Goal: Task Accomplishment & Management: Use online tool/utility

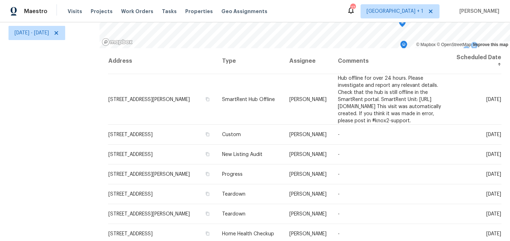
scroll to position [105, 0]
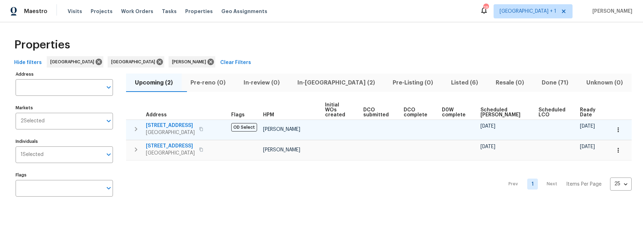
click at [179, 129] on span "Los Angeles, CA 90042" at bounding box center [170, 132] width 49 height 7
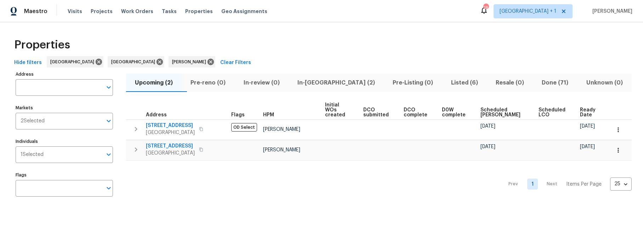
click at [339, 82] on span "In-[GEOGRAPHIC_DATA] (2)" at bounding box center [336, 83] width 87 height 10
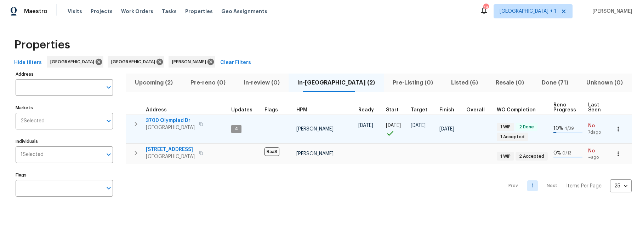
click at [172, 123] on span "3700 Olympiad Dr" at bounding box center [170, 120] width 49 height 7
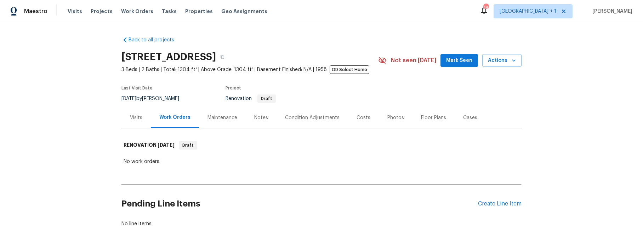
click at [360, 118] on div "Costs" at bounding box center [364, 117] width 14 height 7
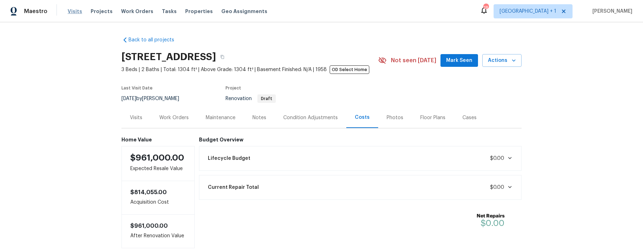
click at [71, 11] on span "Visits" at bounding box center [75, 11] width 15 height 7
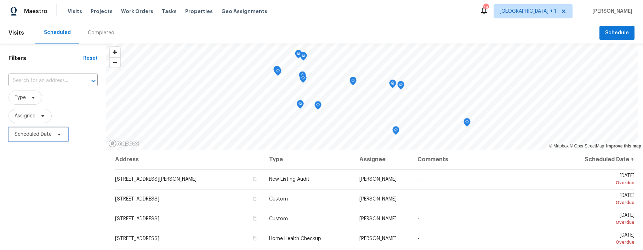
click at [31, 132] on span "Scheduled Date" at bounding box center [33, 134] width 37 height 7
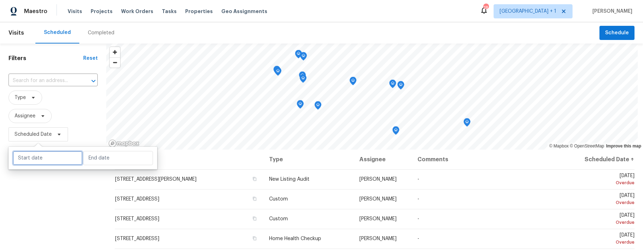
click at [48, 154] on input "text" at bounding box center [48, 158] width 70 height 14
select select "9"
select select "2025"
select select "10"
select select "2025"
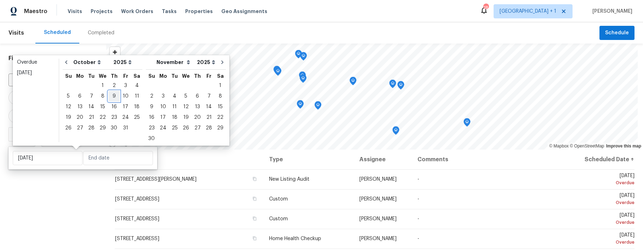
click at [112, 97] on div "9" at bounding box center [113, 96] width 11 height 10
type input "Thu, Oct 09"
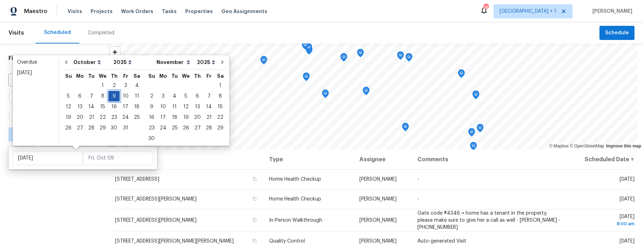
click at [112, 97] on div "9" at bounding box center [113, 96] width 11 height 10
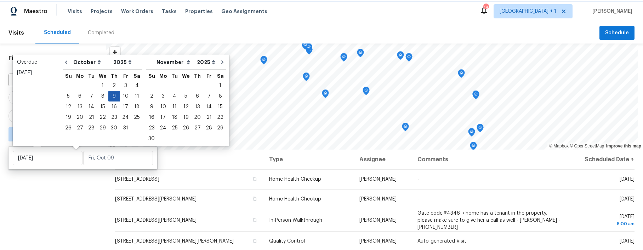
type input "Thu, Oct 09"
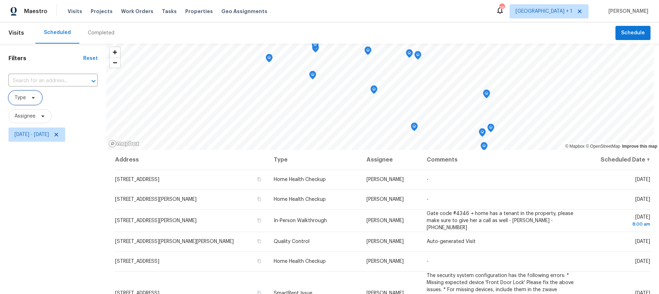
click at [30, 98] on icon at bounding box center [33, 98] width 6 height 6
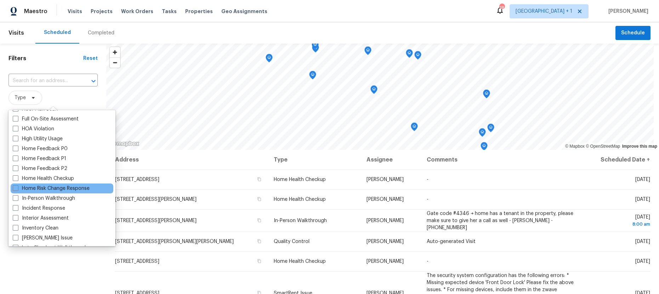
scroll to position [204, 0]
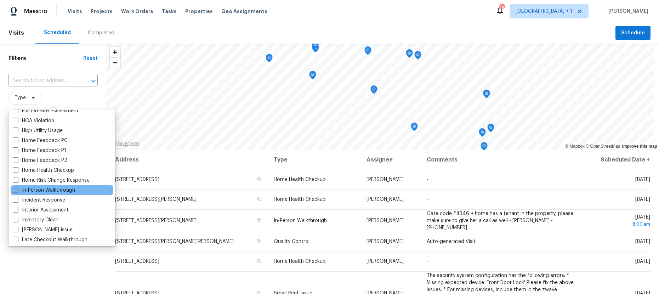
click at [17, 190] on span at bounding box center [16, 190] width 6 height 6
click at [17, 190] on input "In-Person Walkthrough" at bounding box center [15, 189] width 5 height 5
checkbox input "true"
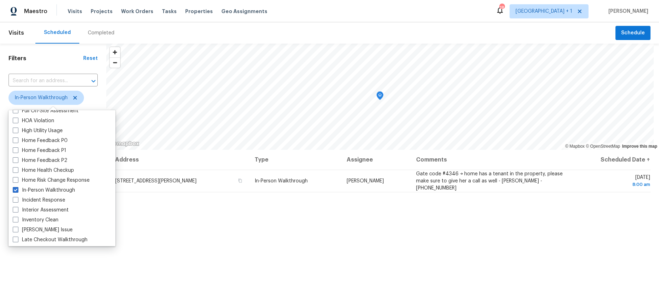
click at [255, 250] on div "Address Type Assignee Comments Scheduled Date ↑ 15601 Lasselle St Apt 10, Moren…" at bounding box center [382, 267] width 553 height 235
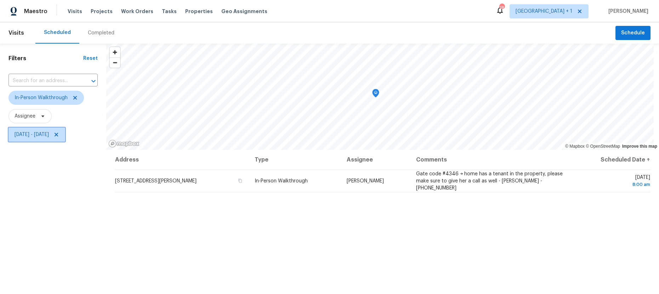
click at [59, 134] on icon at bounding box center [57, 135] width 6 height 6
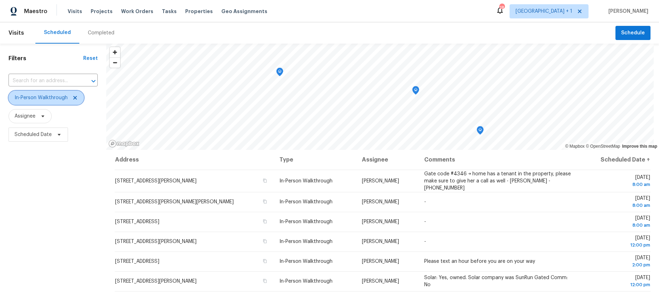
click at [72, 97] on icon at bounding box center [75, 98] width 6 height 6
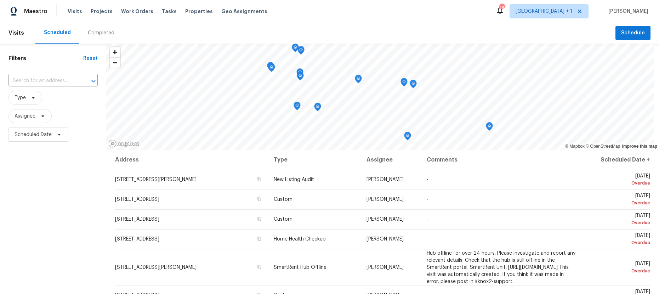
click at [40, 189] on div "Filters Reset ​ Type Assignee Scheduled Date" at bounding box center [53, 215] width 106 height 342
click at [69, 11] on span "Visits" at bounding box center [75, 11] width 15 height 7
click at [37, 131] on span "Scheduled Date" at bounding box center [33, 134] width 37 height 7
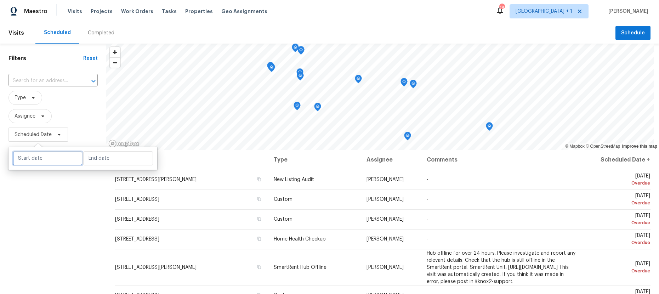
click at [37, 163] on input "text" at bounding box center [48, 158] width 70 height 14
select select "9"
select select "2025"
select select "10"
select select "2025"
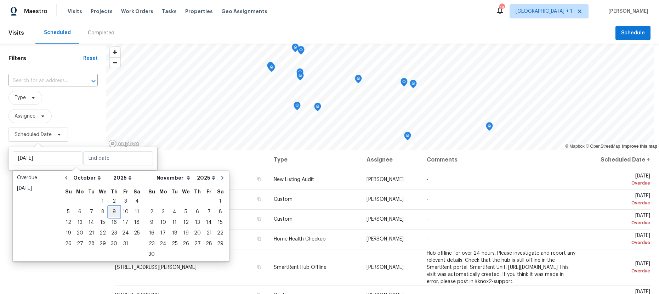
click at [115, 212] on div "9" at bounding box center [113, 212] width 11 height 10
type input "Thu, Oct 09"
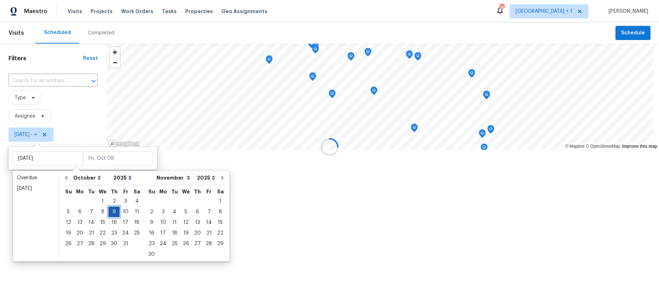
click at [115, 212] on div "9" at bounding box center [113, 212] width 11 height 10
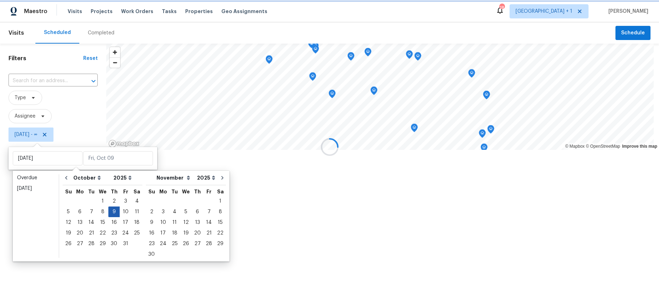
type input "Thu, Oct 09"
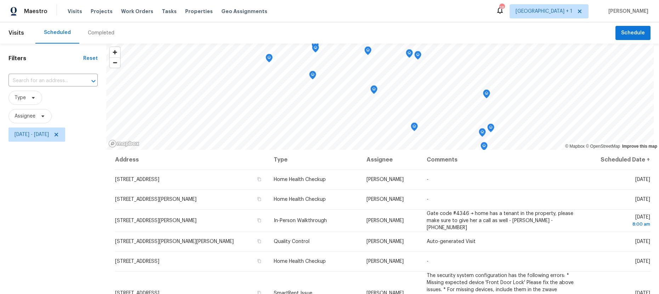
click at [40, 218] on div "Filters Reset ​ Type Assignee Thu, Oct 09 - Thu, Oct 09" at bounding box center [53, 215] width 106 height 342
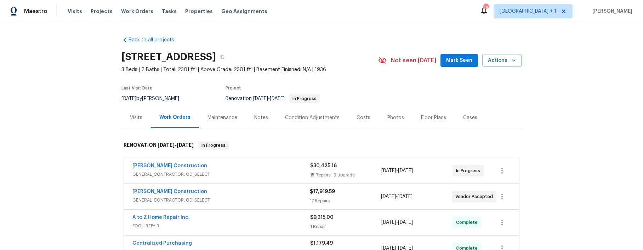
click at [362, 116] on div "Costs" at bounding box center [364, 117] width 14 height 7
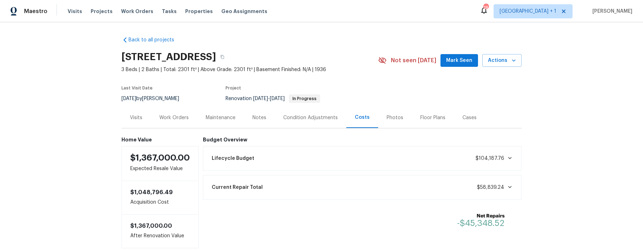
click at [295, 185] on div "Current Repair Total $58,839.24" at bounding box center [363, 188] width 310 height 16
click at [80, 69] on div "Back to all projects 3700 Olympiad Dr, View Park, CA 90043 3 Beds | 2 Baths | T…" at bounding box center [321, 136] width 643 height 228
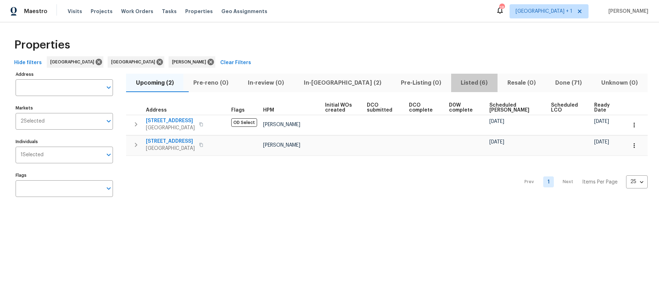
click at [460, 83] on span "Listed (6)" at bounding box center [475, 83] width 38 height 10
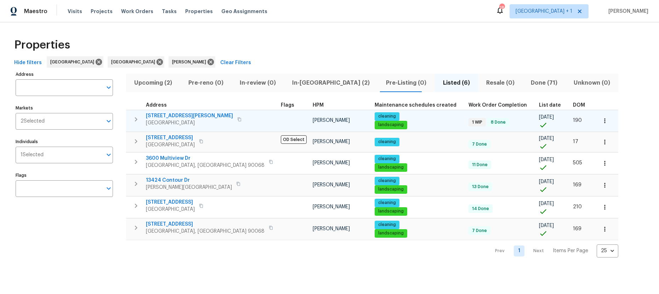
click at [238, 119] on icon "button" at bounding box center [240, 119] width 4 height 4
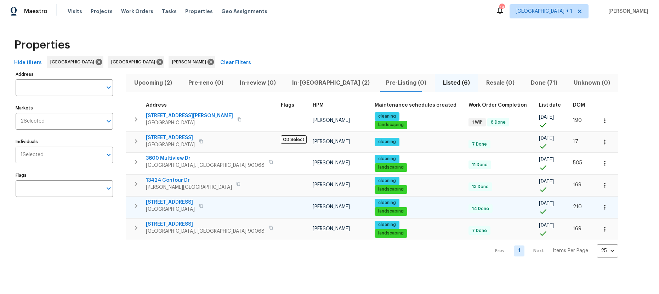
click at [203, 206] on icon "button" at bounding box center [201, 206] width 4 height 4
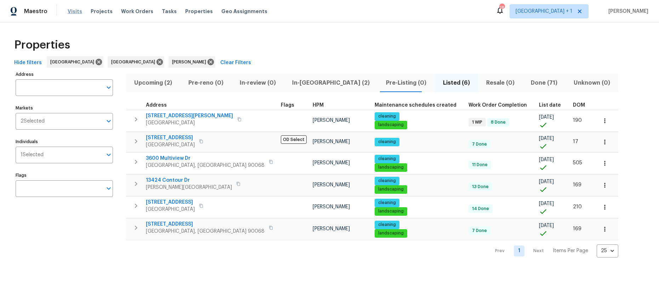
click at [70, 10] on span "Visits" at bounding box center [75, 11] width 15 height 7
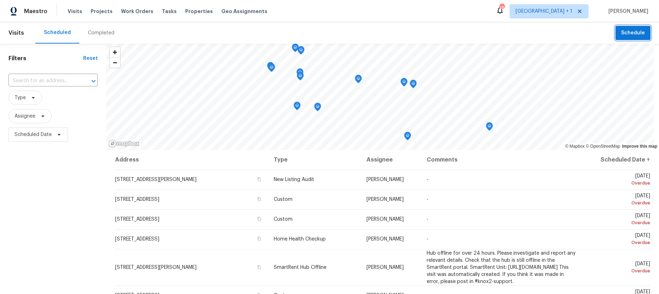
click at [626, 37] on button "Schedule" at bounding box center [633, 33] width 35 height 15
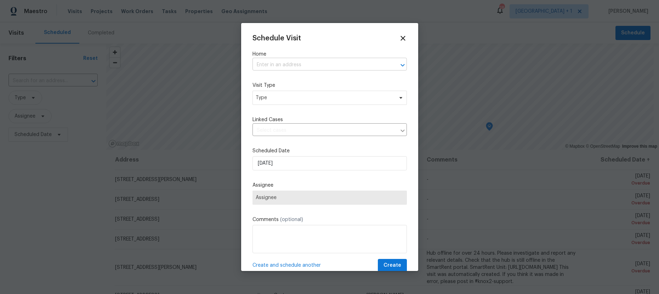
click at [274, 64] on input "text" at bounding box center [320, 65] width 135 height 11
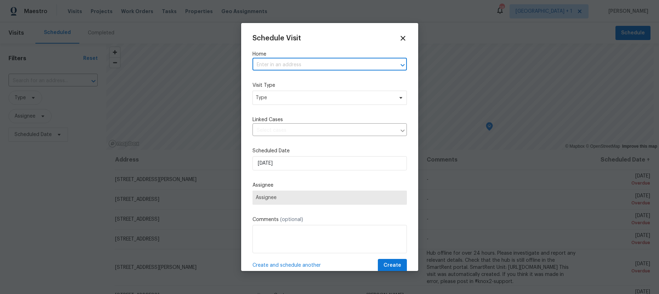
paste input "700 W La Veta Ave Unit H7 Orange CA 92868"
click at [327, 66] on input "700 W La Veta Ave Unit H7 Orange CA 92868" at bounding box center [320, 65] width 135 height 11
click at [369, 63] on input "700 W La Veta Ave Unit H7 Orange CA 92868" at bounding box center [320, 65] width 135 height 11
type input "700 W La Veta Ave Unit H7 Orange CA 92868"
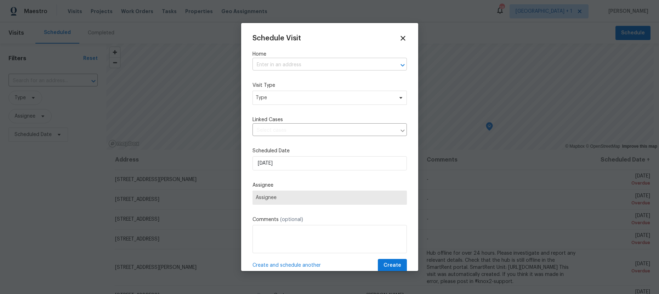
click at [265, 64] on input "text" at bounding box center [320, 65] width 135 height 11
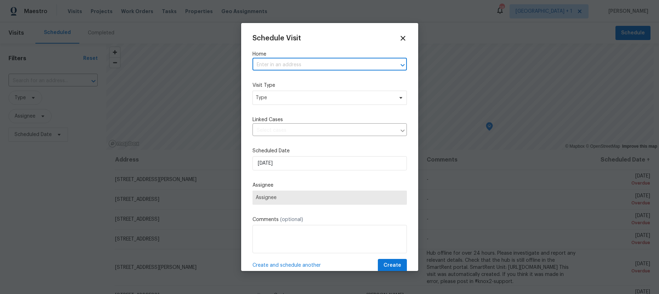
paste input "700 W La Veta Ave Unit H7 Orange CA 92868"
type input "700 W La Veta Ave"
click at [302, 92] on li "700 W La Veta Ave Unit H7, Orange, CA 92868" at bounding box center [326, 92] width 149 height 12
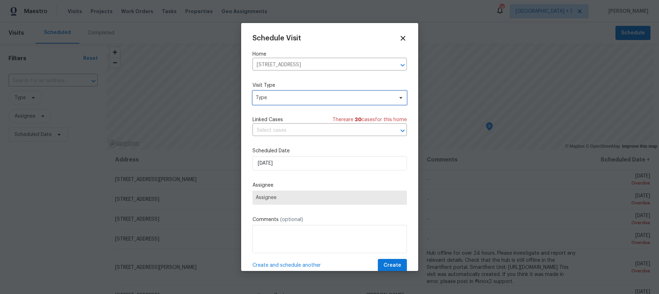
click at [276, 96] on span "Type" at bounding box center [325, 97] width 138 height 7
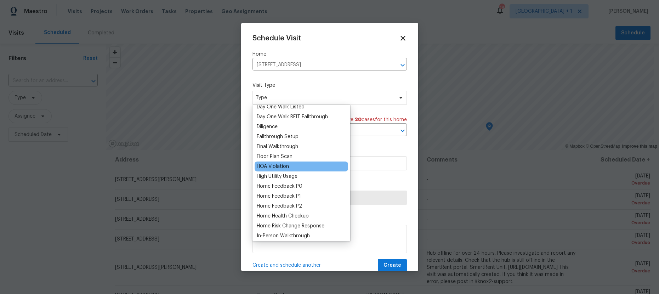
scroll to position [148, 0]
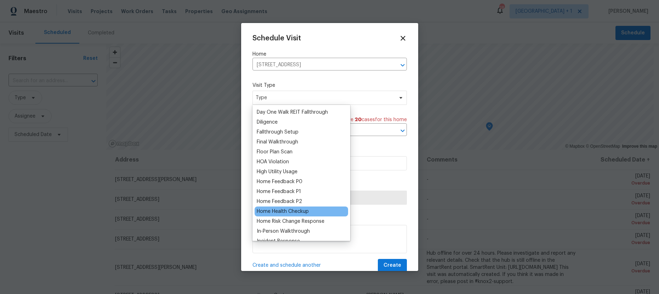
click at [266, 208] on div "Home Health Checkup" at bounding box center [283, 211] width 52 height 7
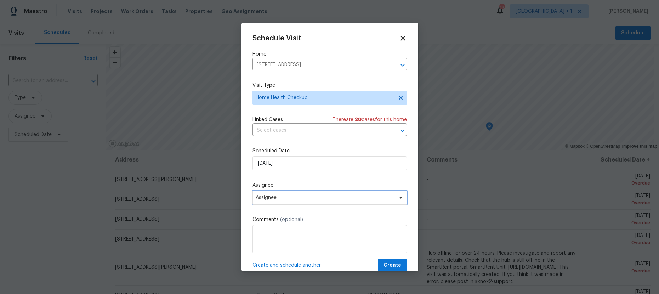
click at [281, 196] on span "Assignee" at bounding box center [325, 198] width 139 height 6
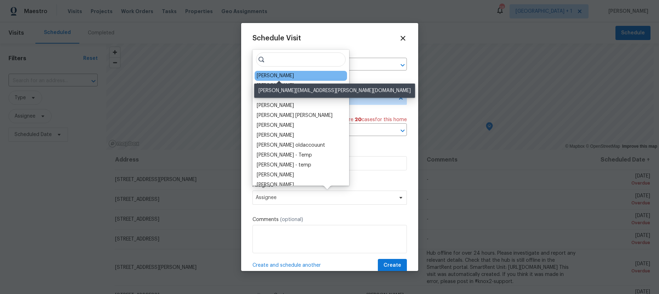
click at [294, 74] on div "[PERSON_NAME]" at bounding box center [275, 75] width 37 height 7
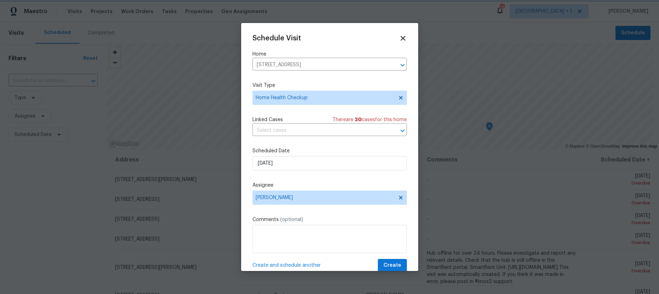
scroll to position [1, 0]
click at [392, 266] on span "Create" at bounding box center [393, 264] width 18 height 9
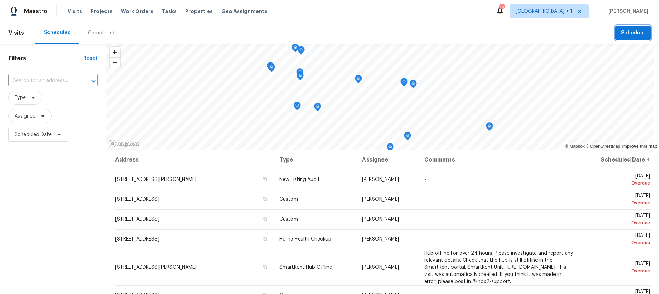
click at [634, 35] on span "Schedule" at bounding box center [633, 33] width 24 height 9
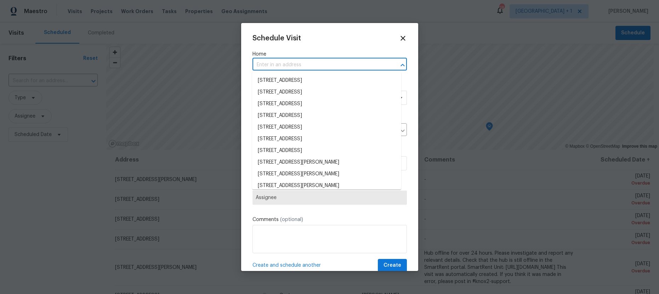
click at [294, 62] on input "text" at bounding box center [320, 65] width 135 height 11
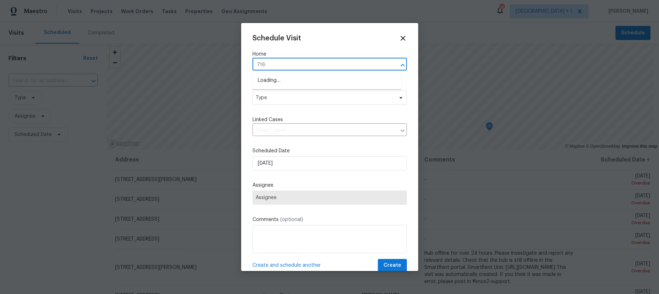
type input "7165"
click at [293, 80] on li "7165 E Wardlow Rd, Long Beach, CA 90808" at bounding box center [326, 81] width 149 height 12
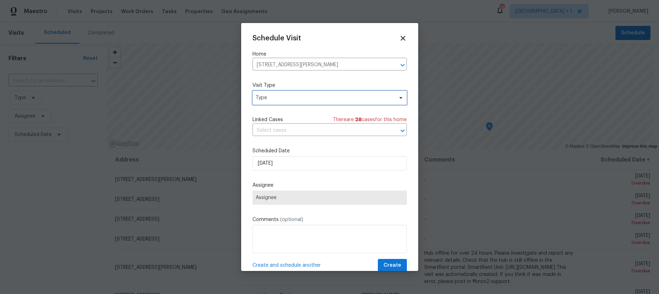
click at [287, 96] on span "Type" at bounding box center [325, 97] width 138 height 7
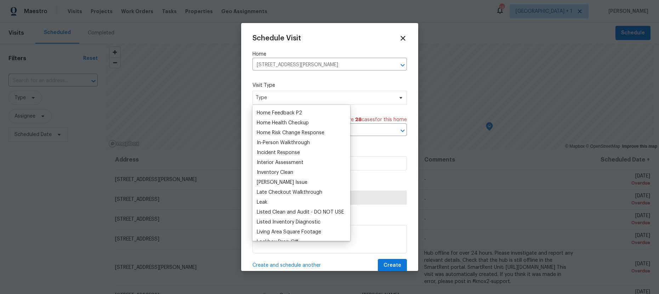
scroll to position [235, 0]
click at [264, 124] on div "Home Health Checkup" at bounding box center [283, 124] width 52 height 7
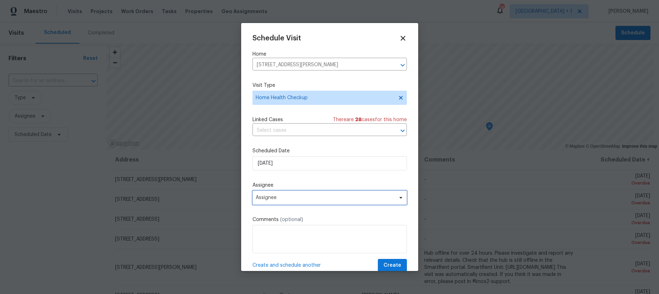
click at [288, 191] on span "Assignee" at bounding box center [330, 198] width 154 height 14
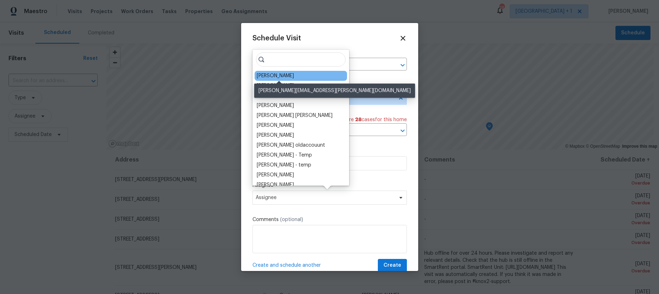
click at [281, 78] on div "[PERSON_NAME]" at bounding box center [275, 75] width 37 height 7
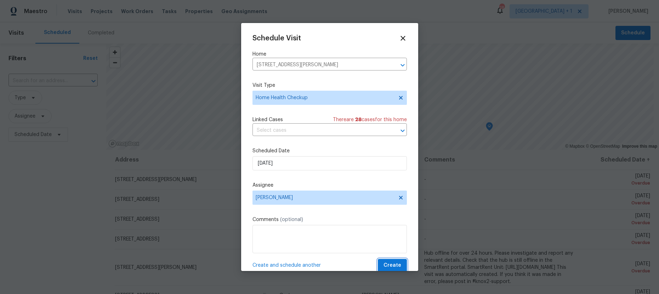
click at [389, 267] on span "Create" at bounding box center [393, 265] width 18 height 9
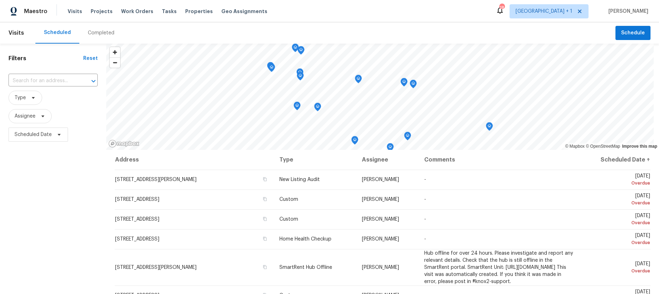
click at [65, 215] on div "Filters Reset ​ Type Assignee Scheduled Date" at bounding box center [53, 215] width 106 height 342
click at [38, 133] on span "Scheduled Date" at bounding box center [33, 134] width 37 height 7
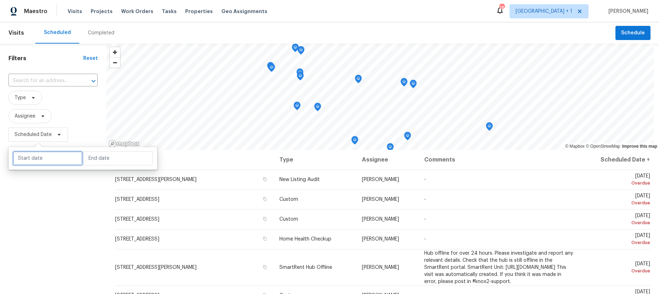
click at [50, 161] on input "text" at bounding box center [48, 158] width 70 height 14
select select "9"
select select "2025"
select select "10"
select select "2025"
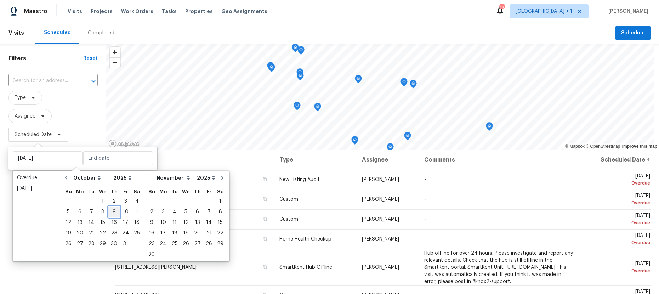
click at [114, 214] on div "9" at bounding box center [113, 212] width 11 height 10
type input "Thu, Oct 09"
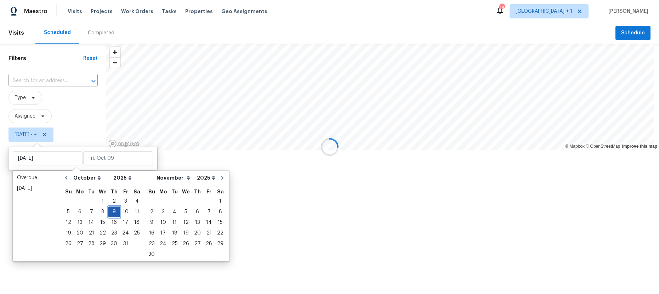
click at [114, 214] on div "9" at bounding box center [113, 212] width 11 height 10
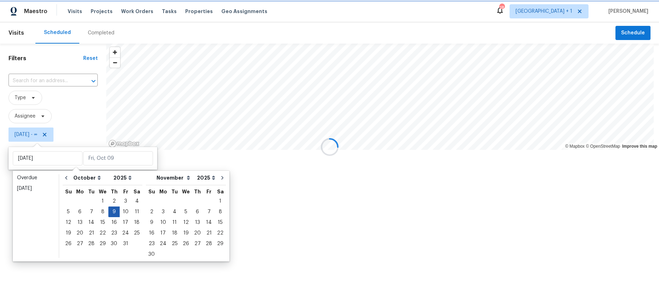
type input "Thu, Oct 09"
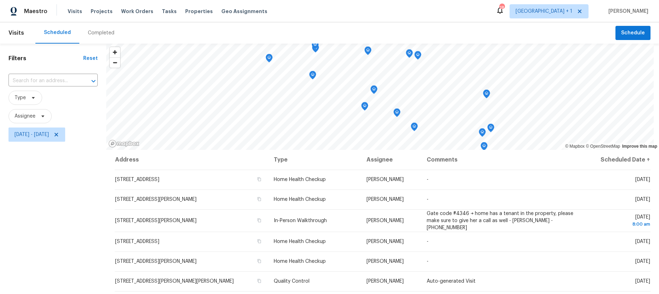
click at [44, 222] on div "Filters Reset ​ Type Assignee Thu, Oct 09 - Thu, Oct 09" at bounding box center [53, 215] width 106 height 342
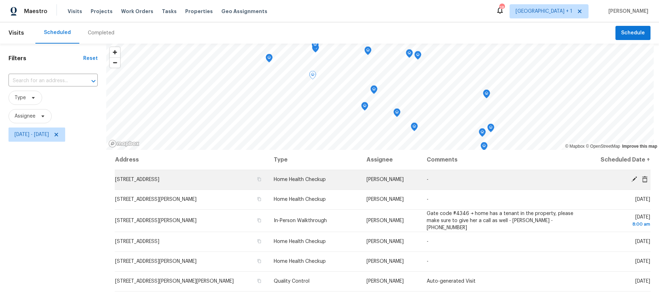
click at [631, 179] on icon at bounding box center [634, 179] width 6 height 6
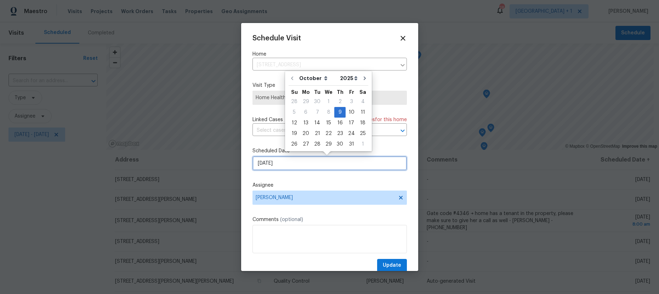
click at [297, 162] on input "10/9/2025" at bounding box center [330, 163] width 154 height 14
click at [348, 114] on div "10" at bounding box center [352, 112] width 12 height 10
type input "10/10/2025"
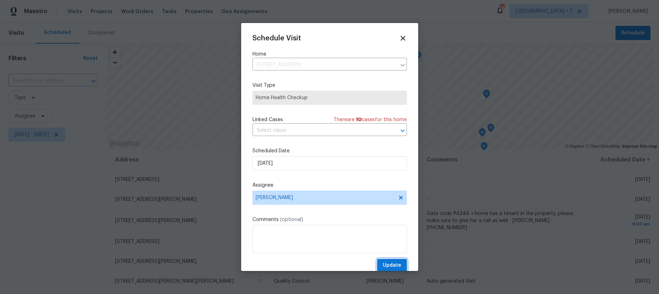
click at [387, 267] on span "Update" at bounding box center [392, 265] width 18 height 9
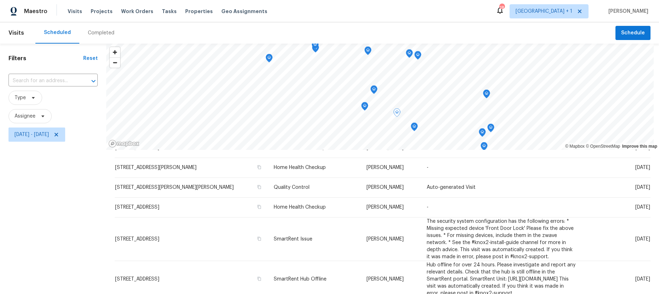
scroll to position [87, 0]
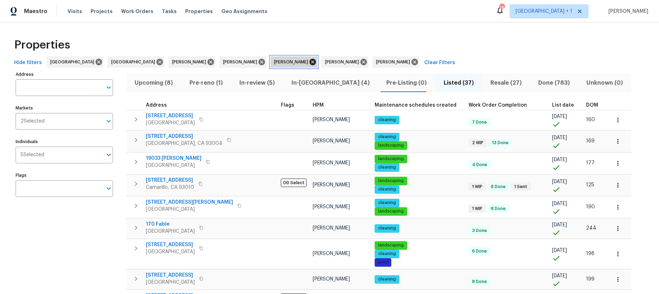
click at [310, 63] on icon at bounding box center [313, 62] width 6 height 6
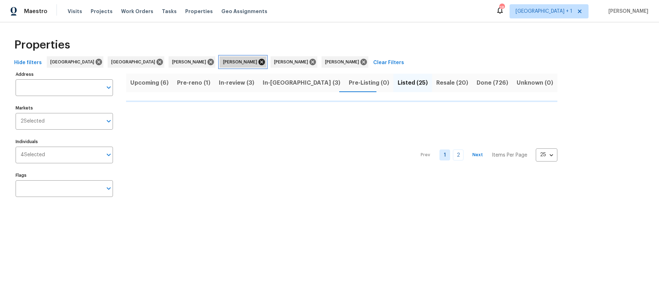
click at [259, 64] on icon at bounding box center [262, 62] width 6 height 6
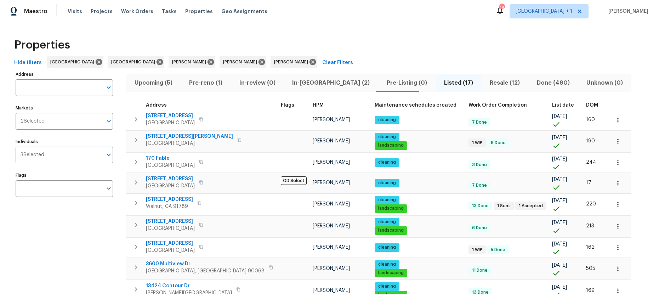
click at [486, 83] on span "Resale (12)" at bounding box center [505, 83] width 39 height 10
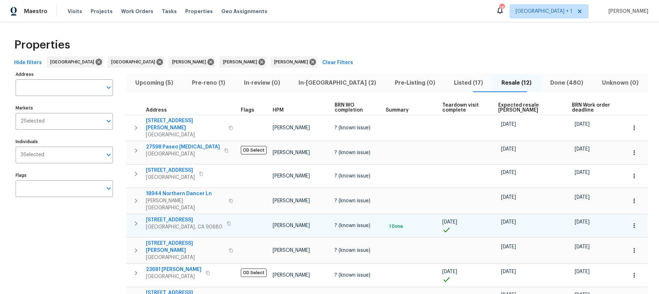
click at [227, 221] on icon "button" at bounding box center [229, 223] width 4 height 4
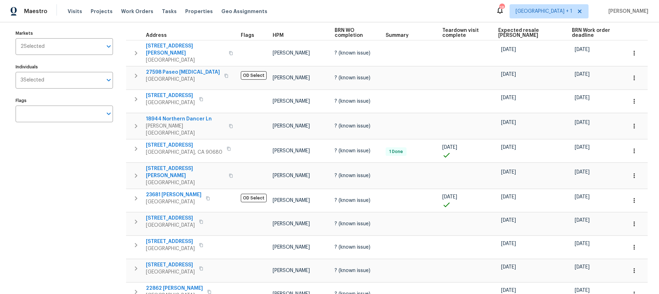
scroll to position [64, 0]
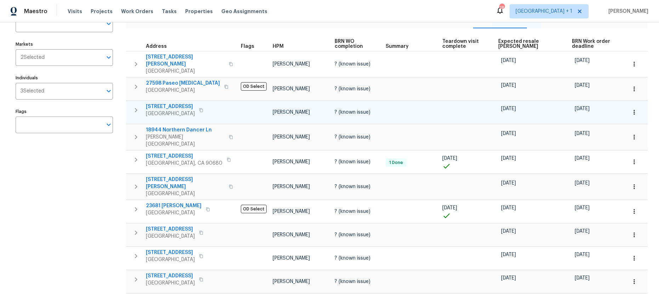
click at [203, 111] on icon "button" at bounding box center [201, 110] width 4 height 4
